Goal: Information Seeking & Learning: Check status

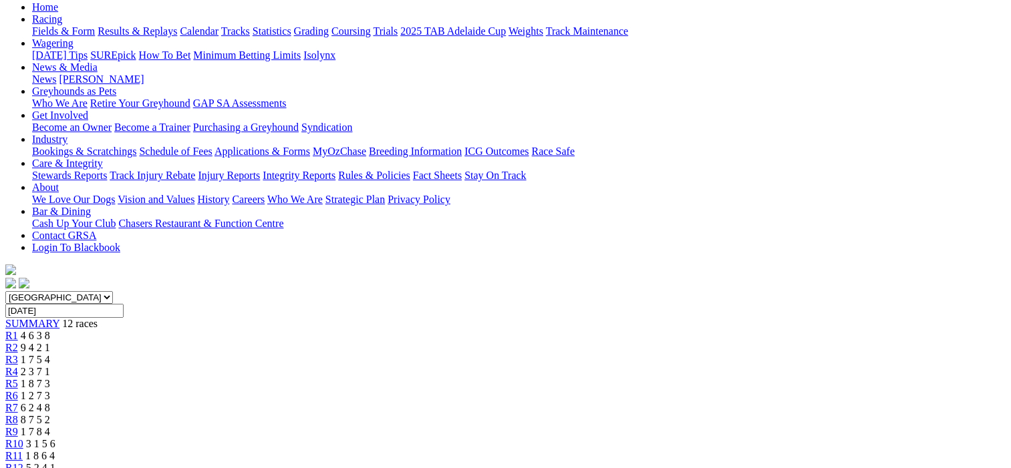
scroll to position [134, 0]
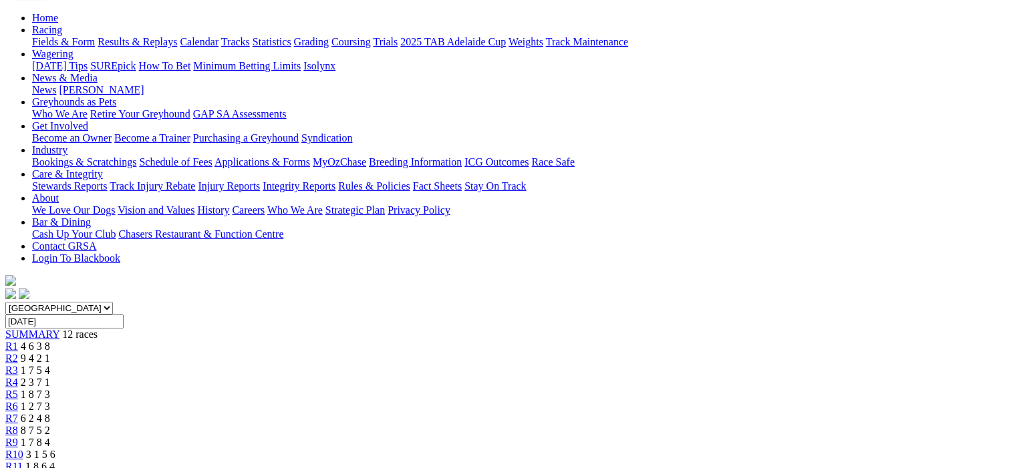
click at [18, 353] on span "R2" at bounding box center [11, 358] width 13 height 11
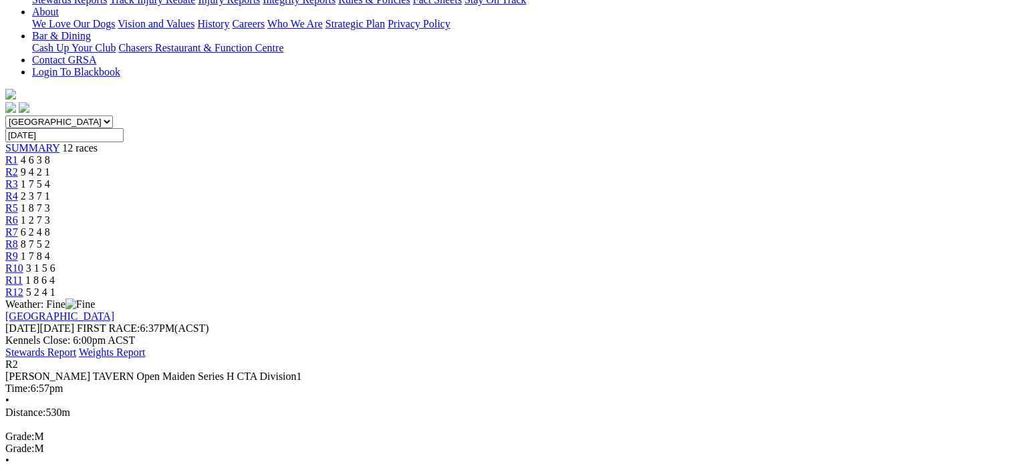
scroll to position [134, 0]
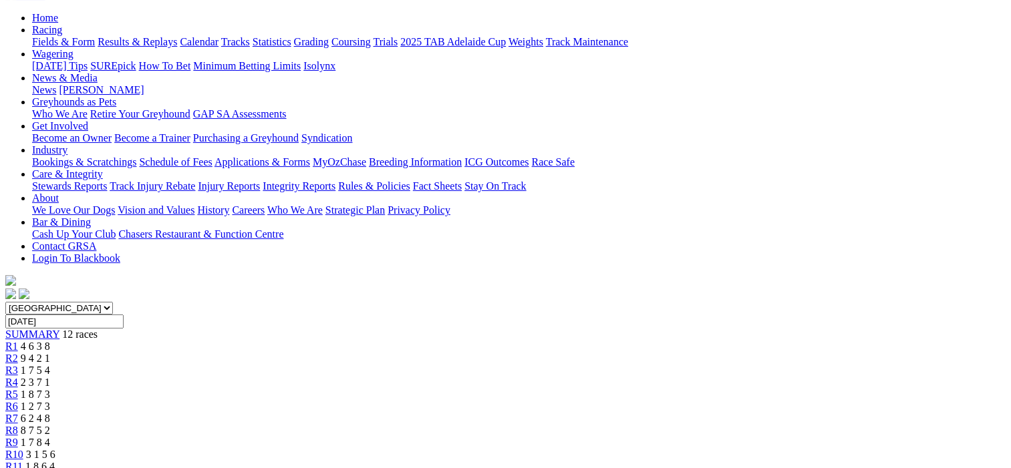
click at [18, 365] on span "R3" at bounding box center [11, 370] width 13 height 11
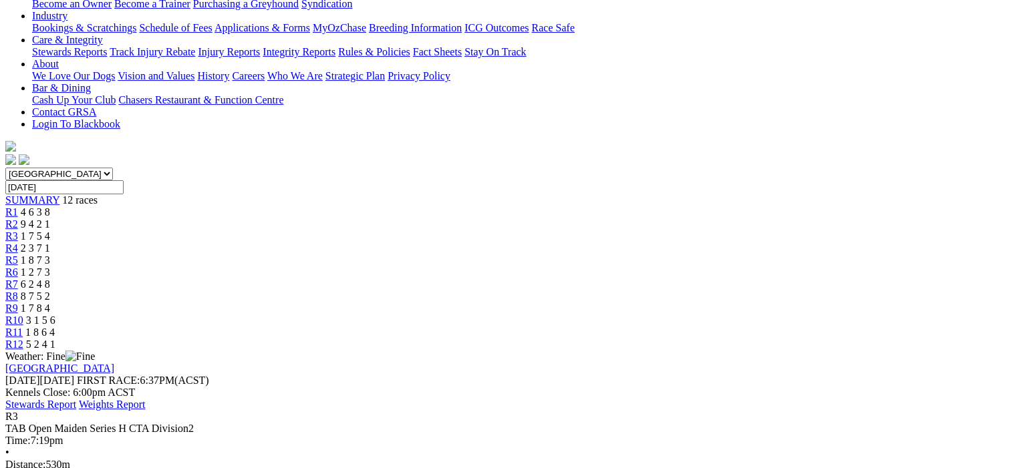
scroll to position [67, 0]
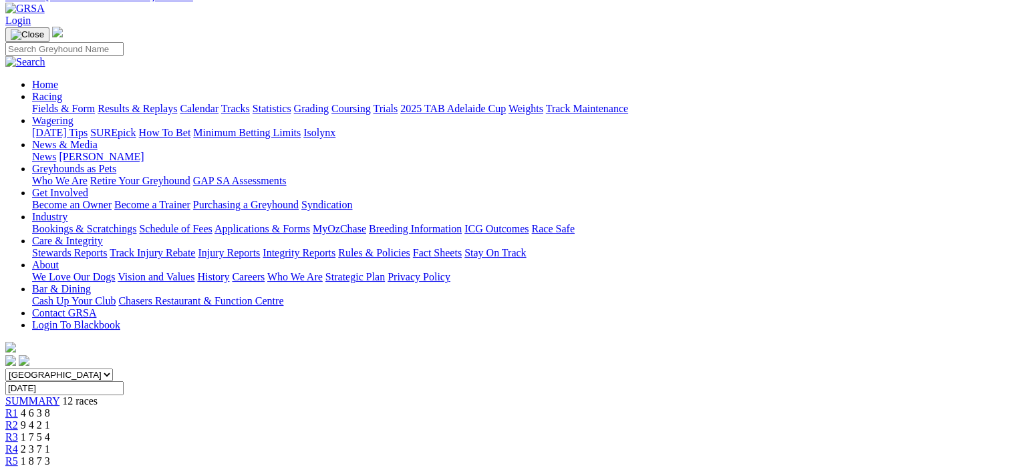
click at [18, 444] on span "R4" at bounding box center [11, 449] width 13 height 11
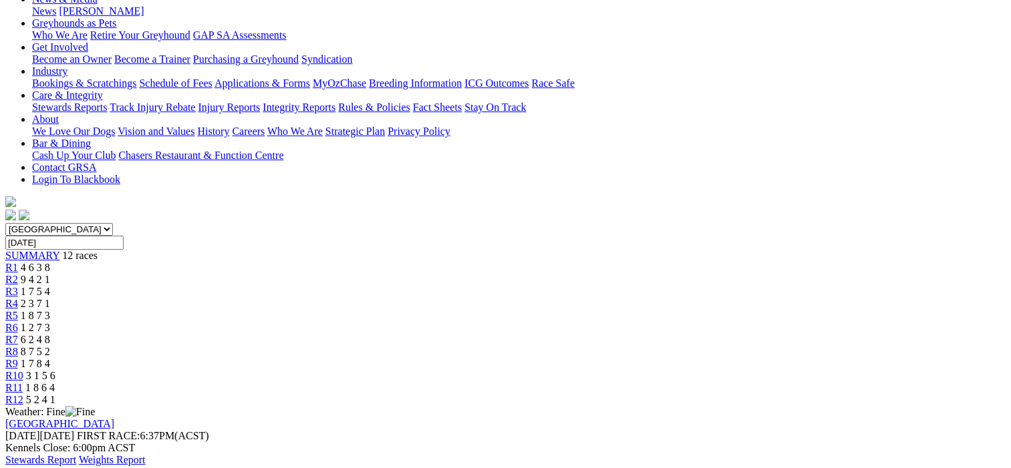
scroll to position [200, 0]
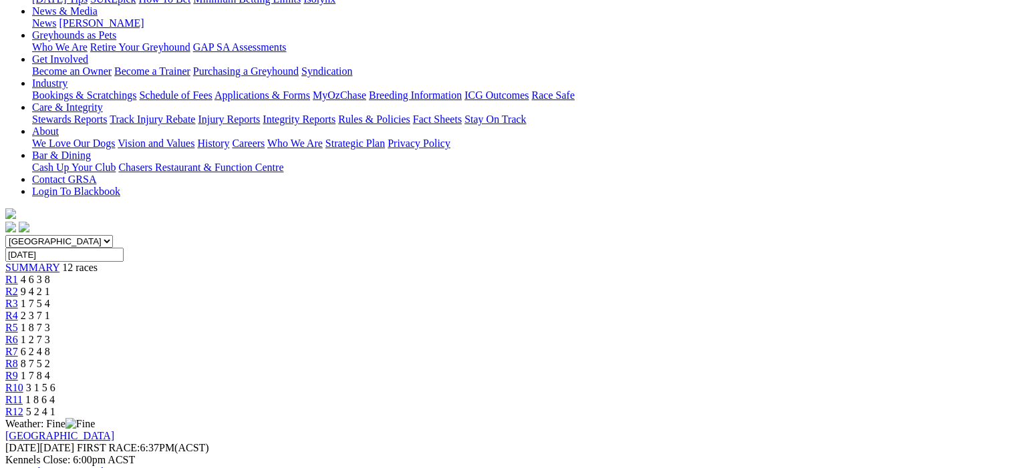
click at [18, 322] on span "R5" at bounding box center [11, 327] width 13 height 11
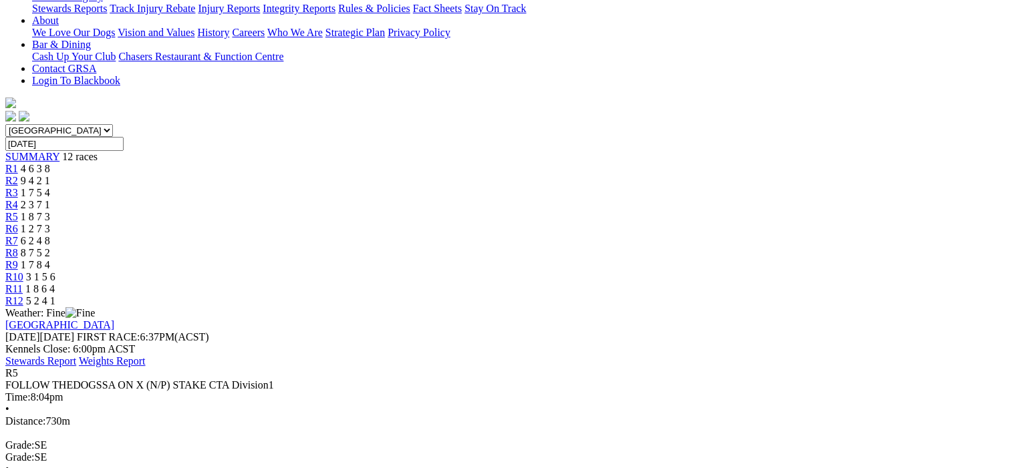
scroll to position [200, 0]
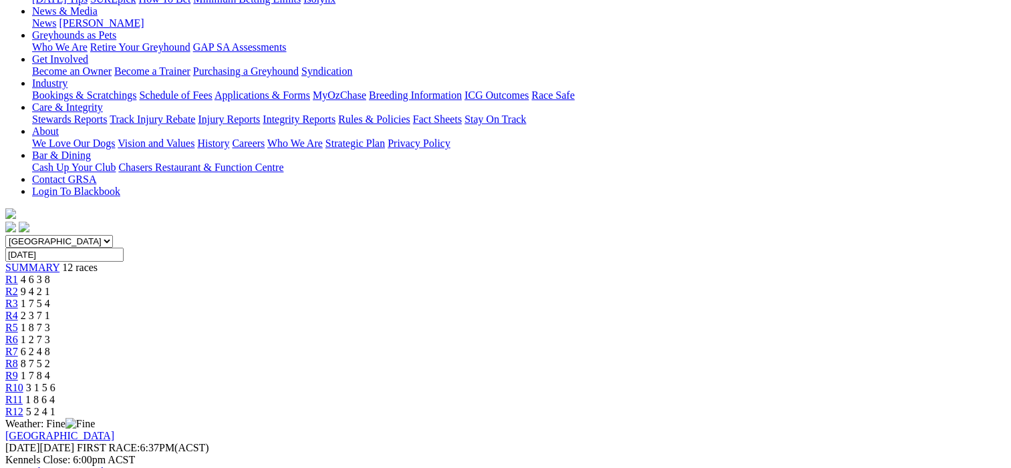
click at [18, 334] on span "R6" at bounding box center [11, 339] width 13 height 11
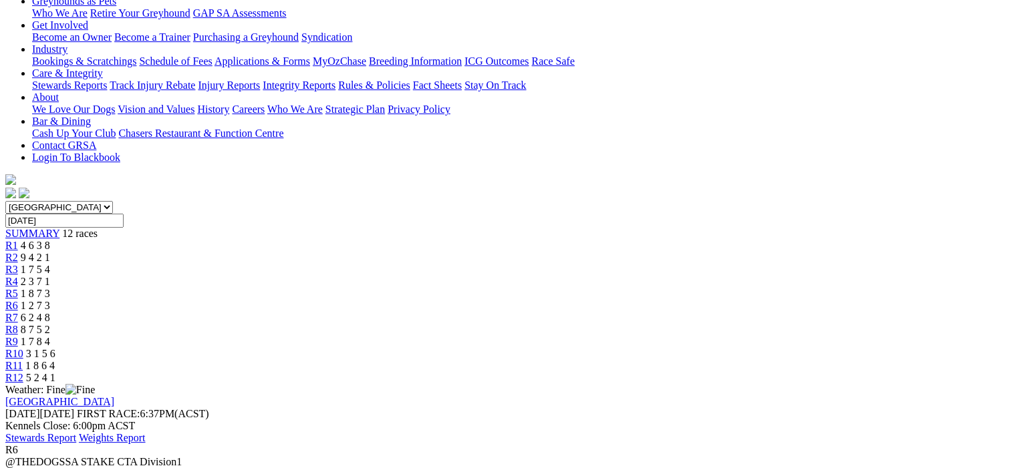
scroll to position [134, 0]
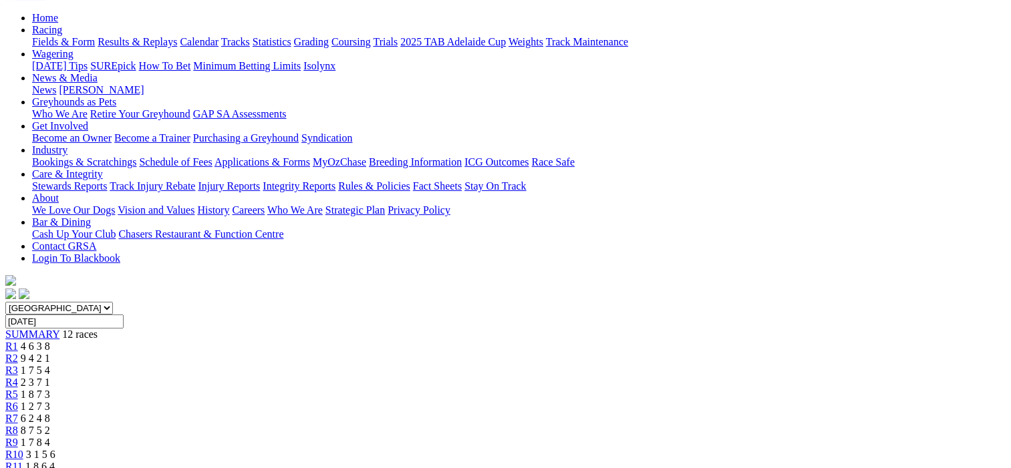
click at [18, 413] on span "R7" at bounding box center [11, 418] width 13 height 11
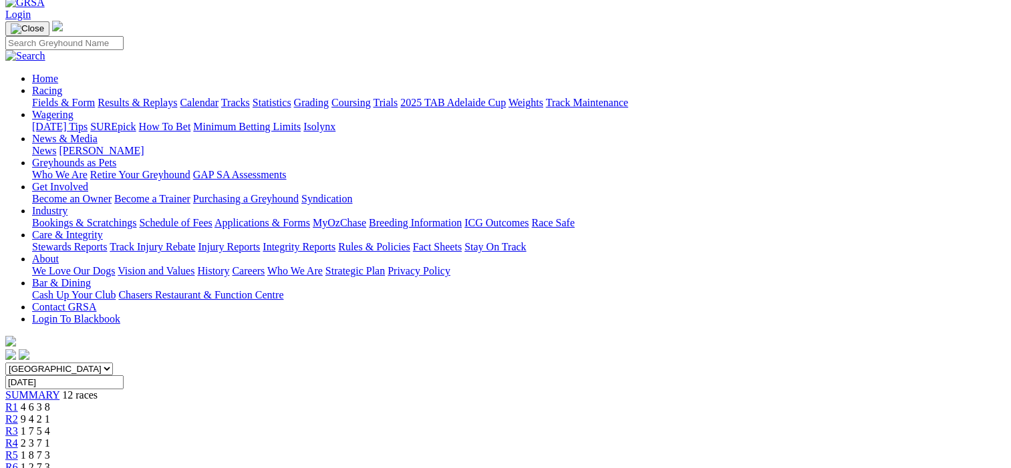
scroll to position [67, 0]
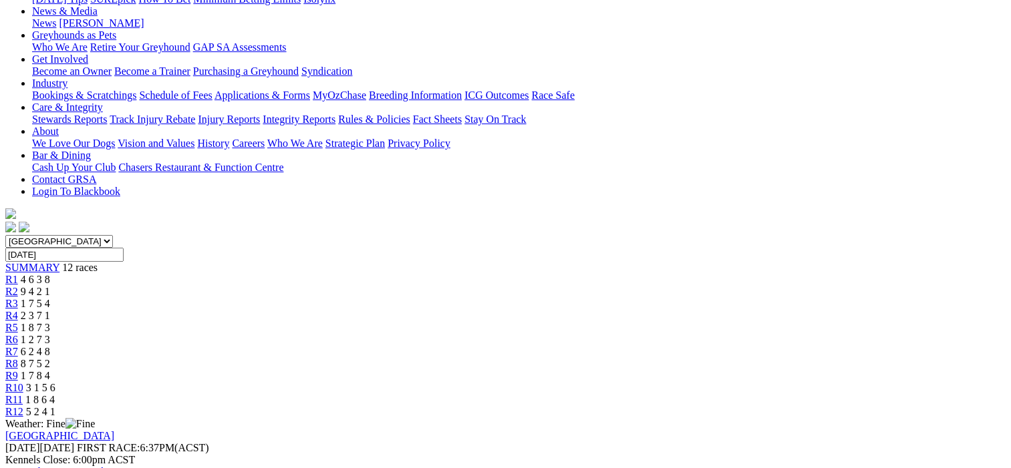
scroll to position [200, 0]
click at [705, 370] on div "R9 1 7 8 4" at bounding box center [505, 376] width 1000 height 12
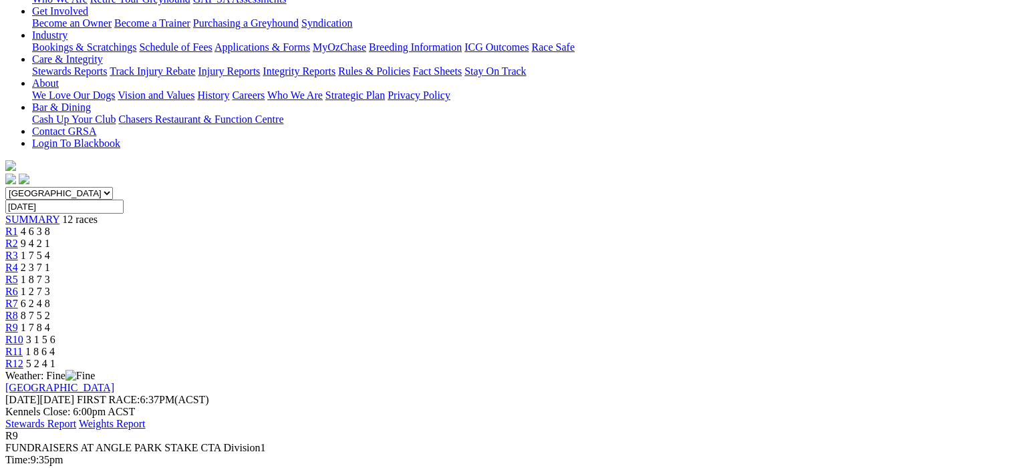
scroll to position [134, 0]
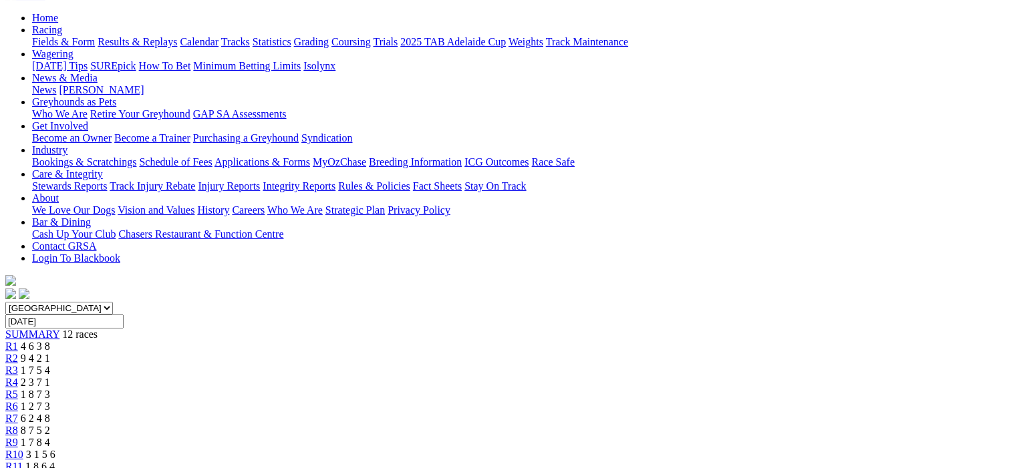
click at [23, 449] on span "R10" at bounding box center [14, 454] width 18 height 11
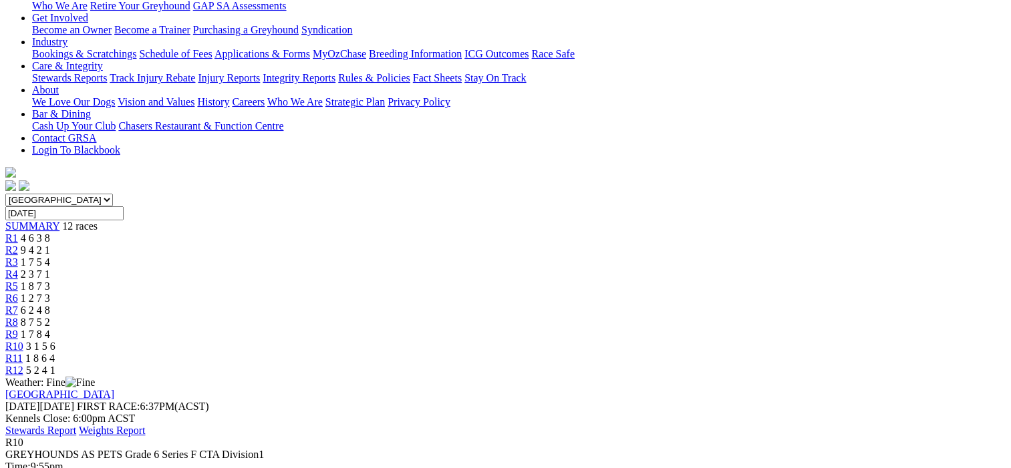
scroll to position [200, 0]
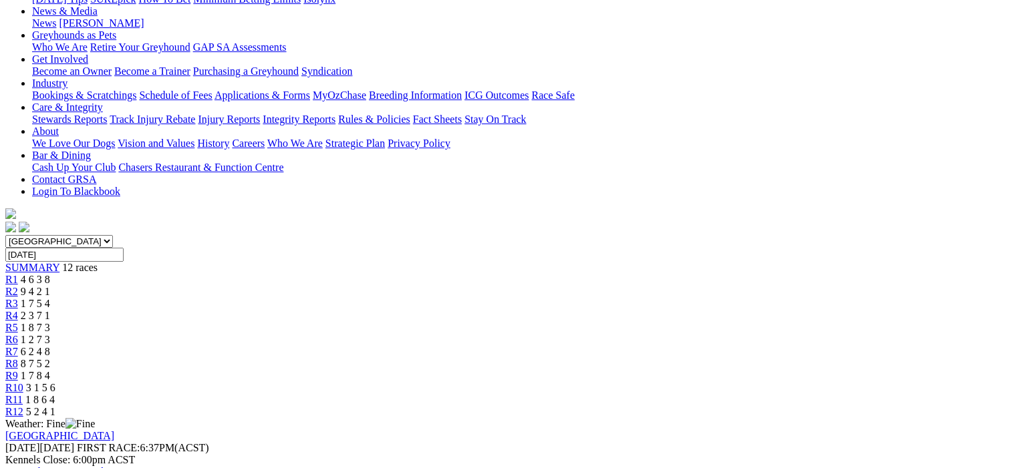
click at [23, 394] on span "R11" at bounding box center [13, 399] width 17 height 11
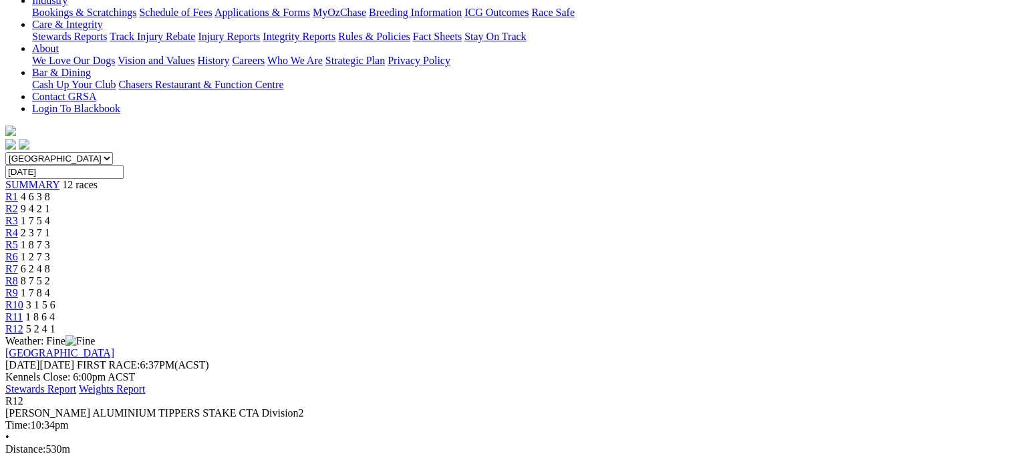
scroll to position [267, 0]
